Goal: Navigation & Orientation: Find specific page/section

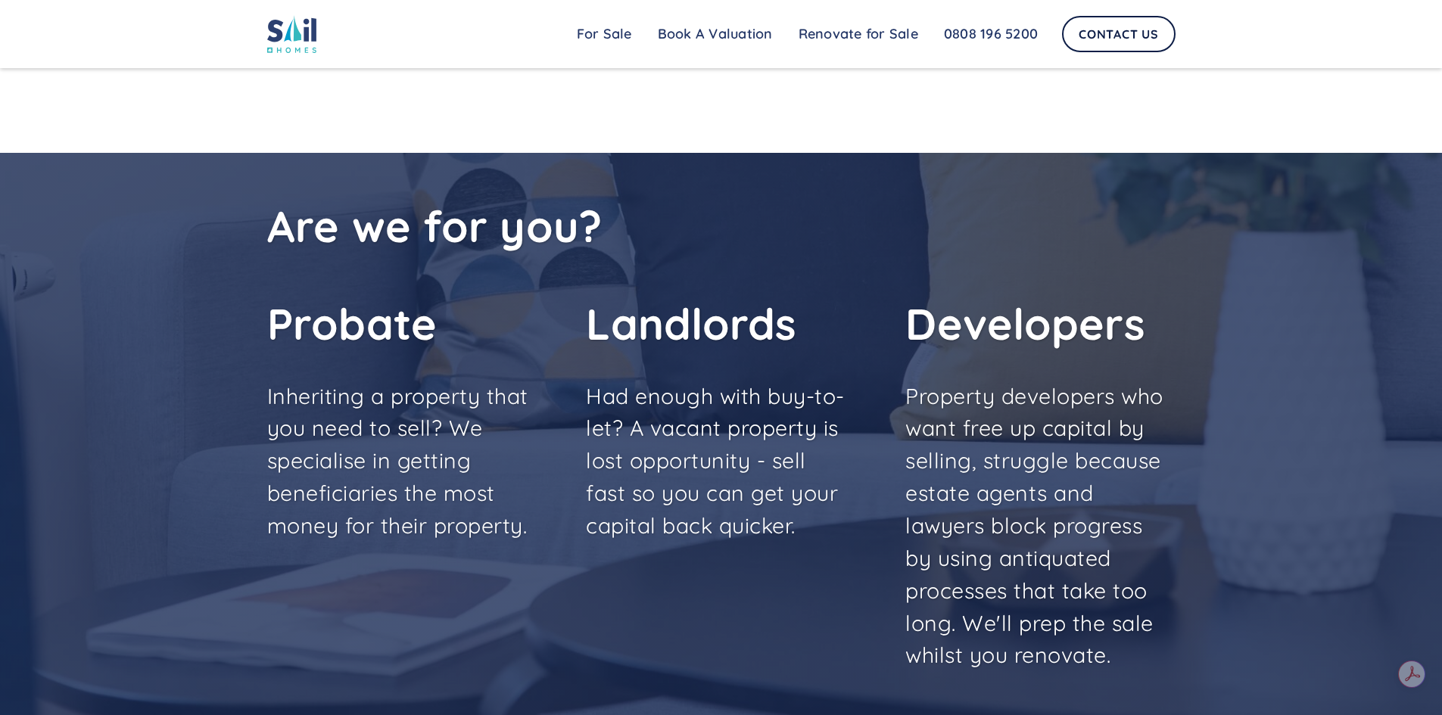
scroll to position [4234, 0]
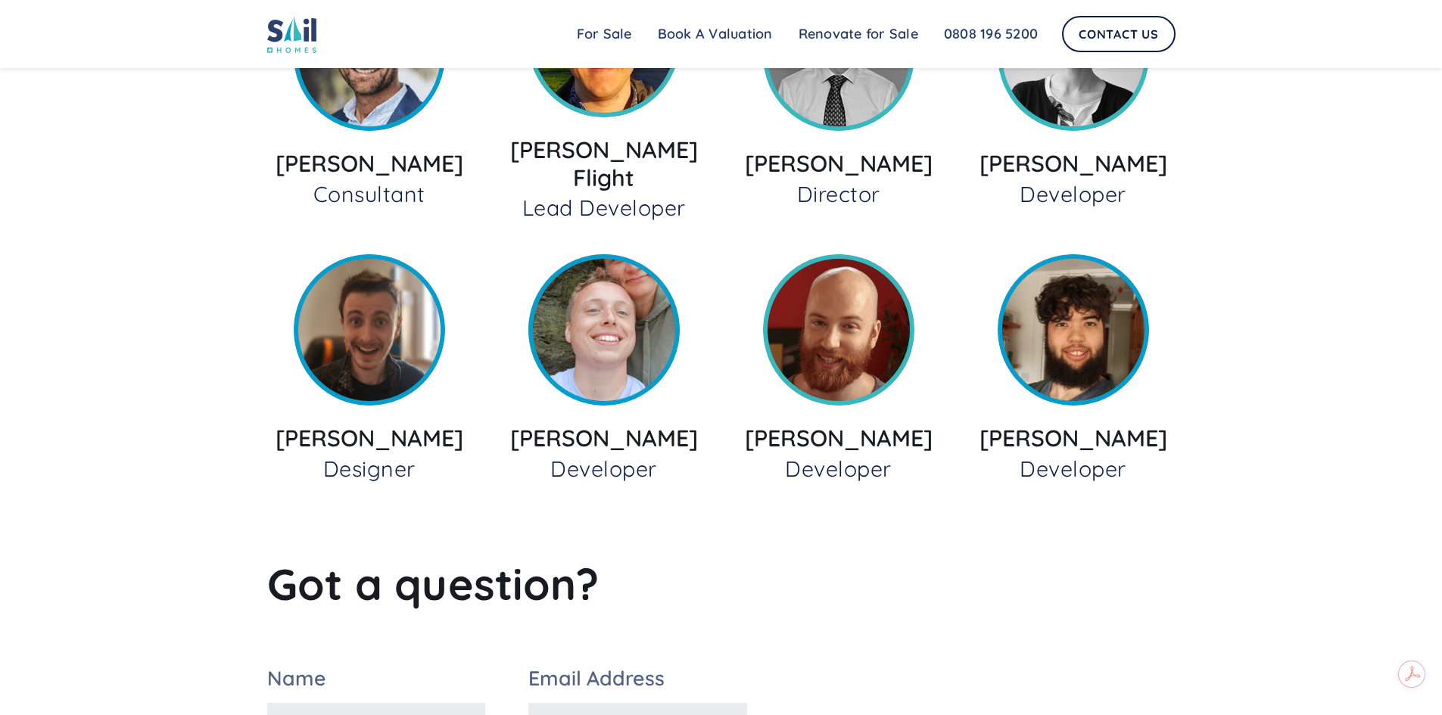
scroll to position [1514, 0]
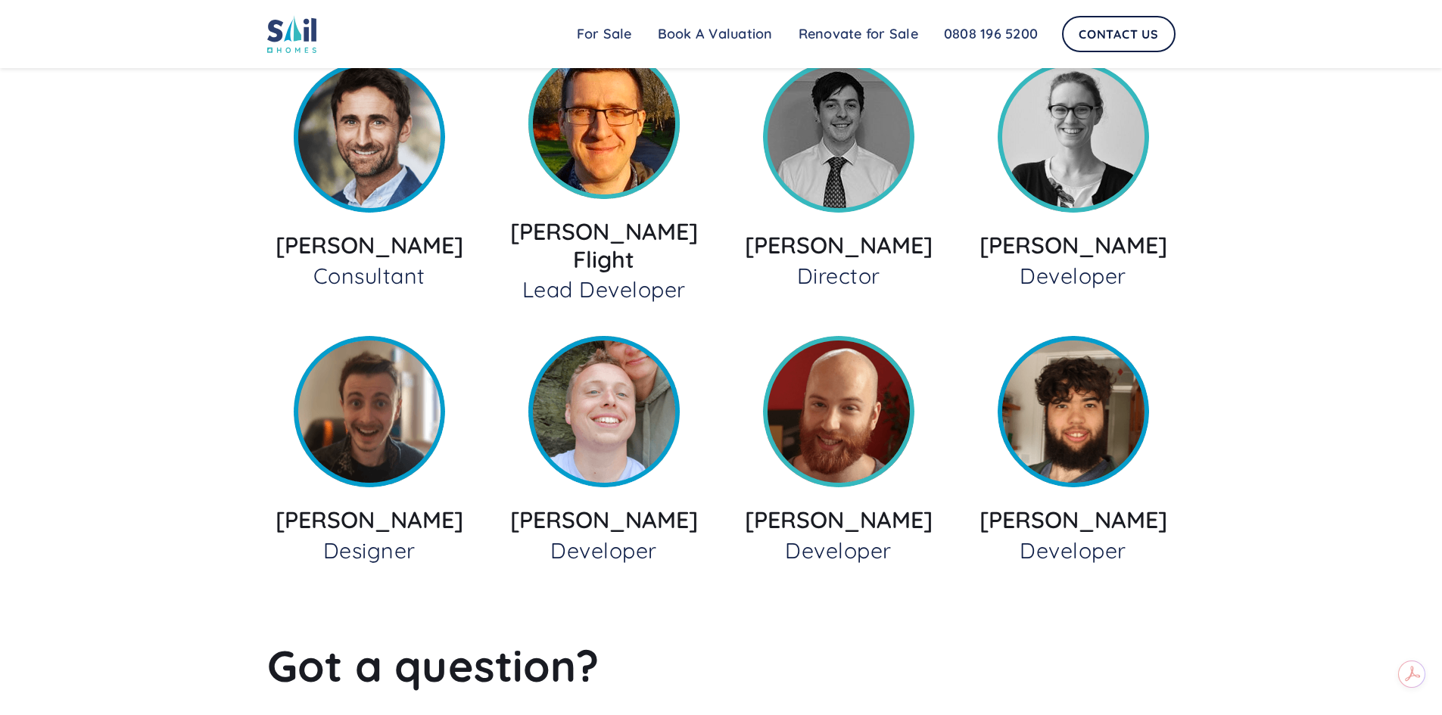
click at [1051, 238] on h4 "[PERSON_NAME]" at bounding box center [1073, 246] width 188 height 28
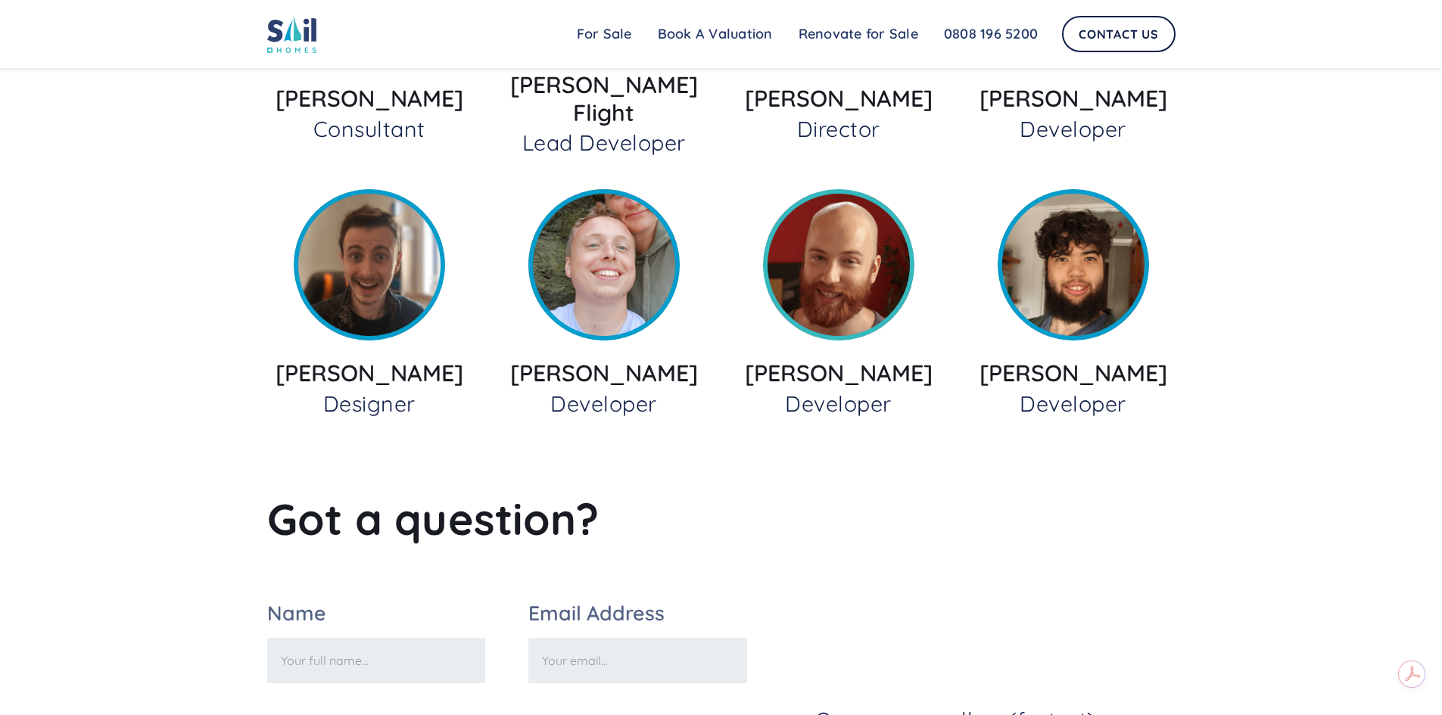
scroll to position [1559, 0]
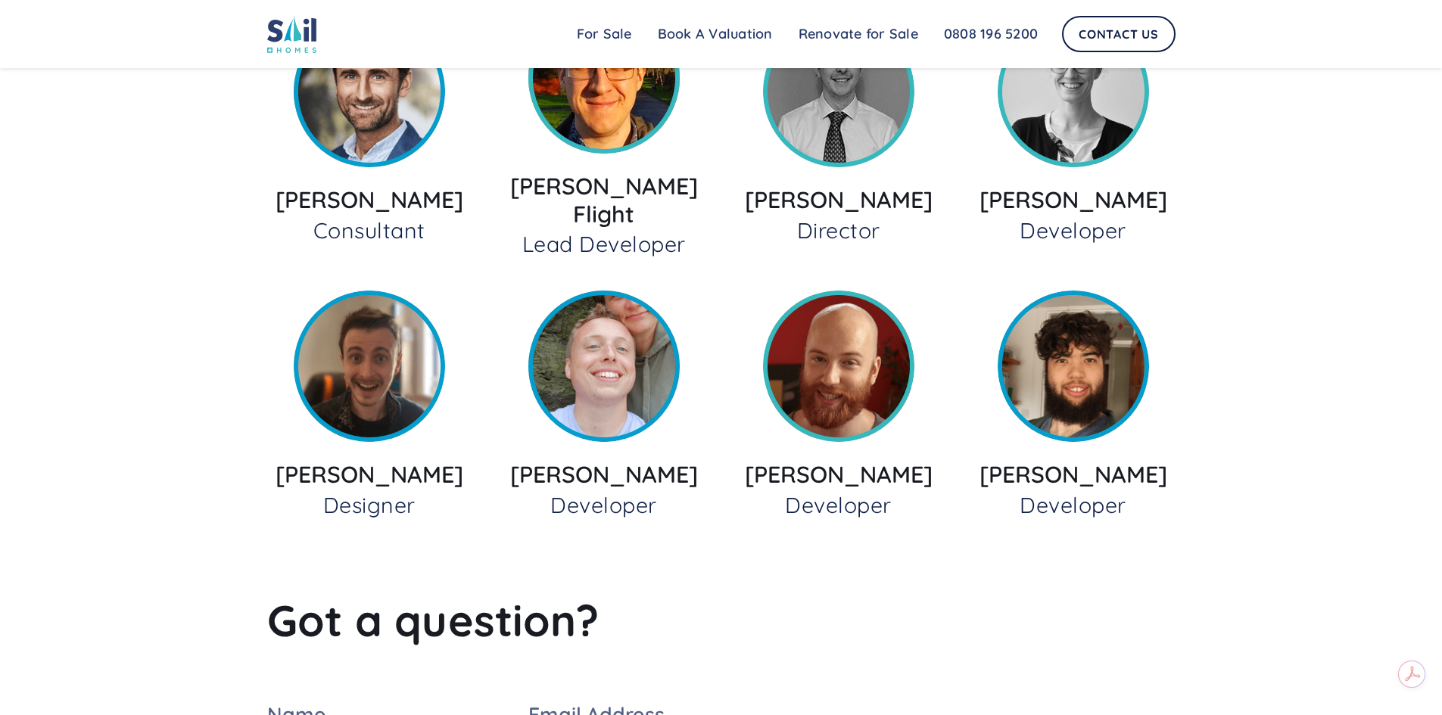
drag, startPoint x: 517, startPoint y: 454, endPoint x: 714, endPoint y: 457, distance: 196.8
click at [714, 457] on div "[PERSON_NAME] Consultant [PERSON_NAME] Flight Lead Developer [PERSON_NAME] Dire…" at bounding box center [721, 261] width 908 height 518
